Goal: Find specific page/section: Find specific page/section

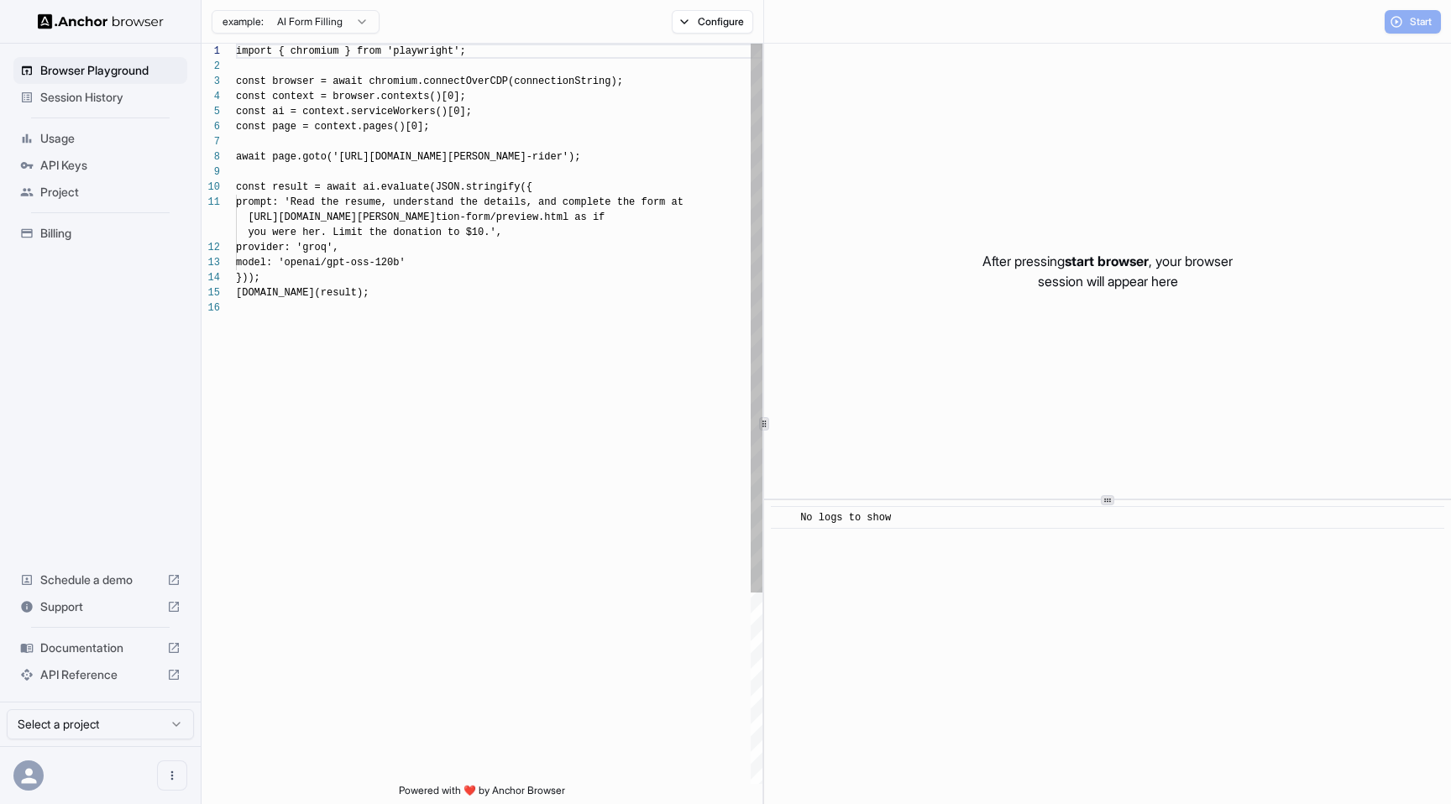
scroll to position [151, 0]
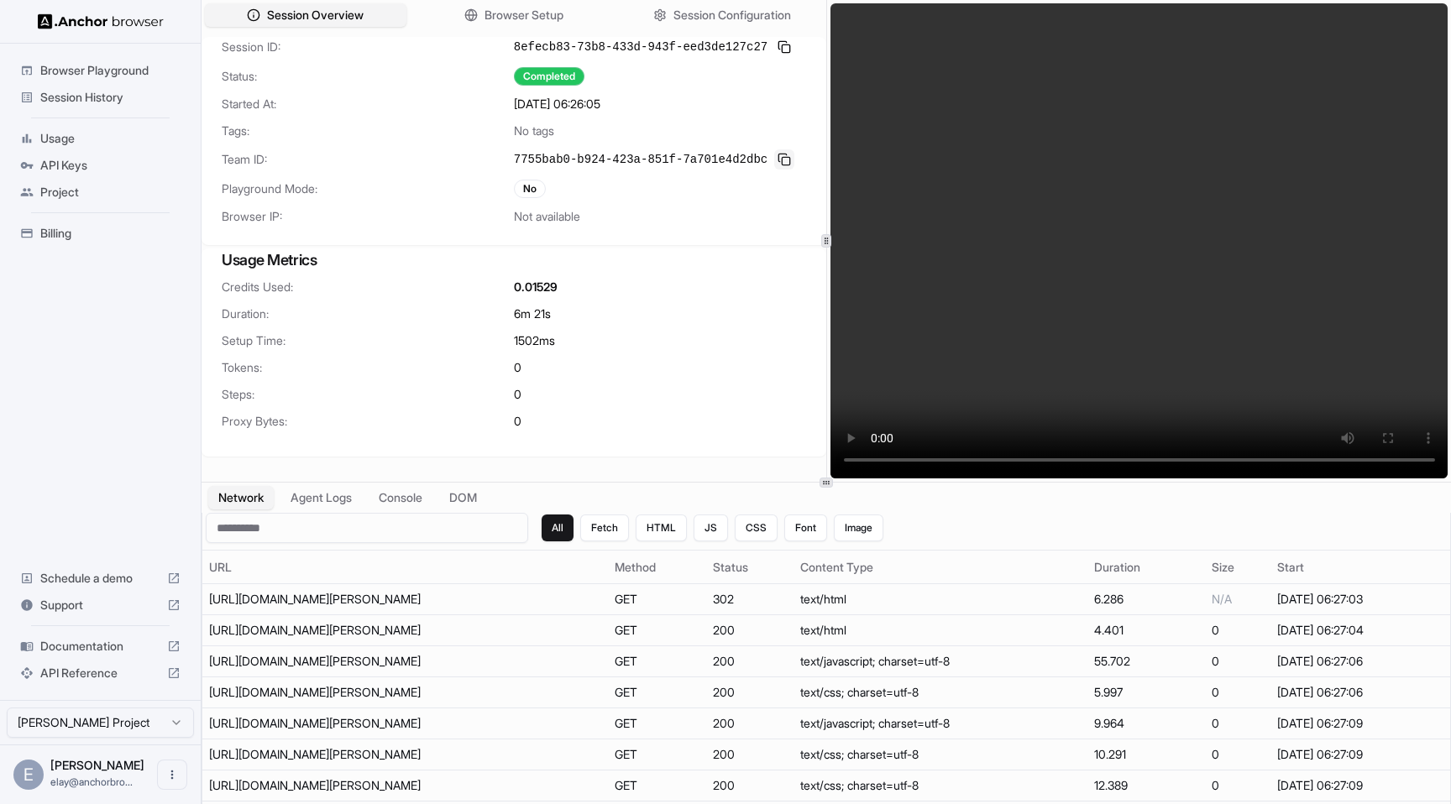
click at [789, 160] on button at bounding box center [784, 159] width 20 height 20
